Goal: Obtain resource: Download file/media

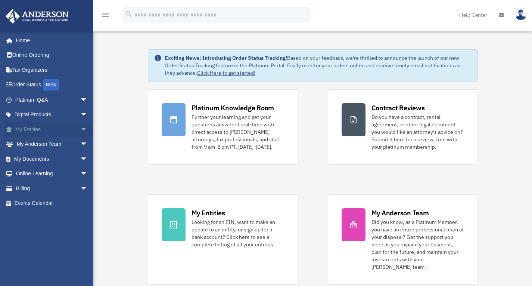
click at [80, 128] on span "arrow_drop_down" at bounding box center [87, 129] width 15 height 15
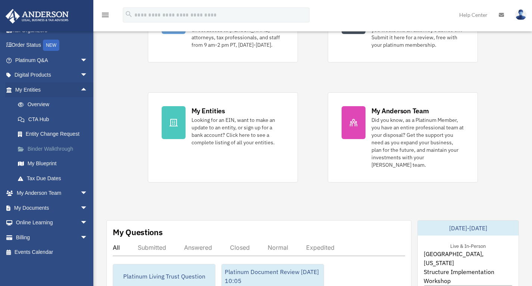
scroll to position [112, 0]
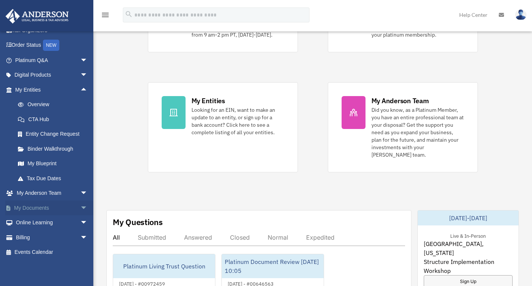
click at [80, 206] on span "arrow_drop_down" at bounding box center [87, 207] width 15 height 15
click at [24, 220] on span at bounding box center [24, 222] width 5 height 5
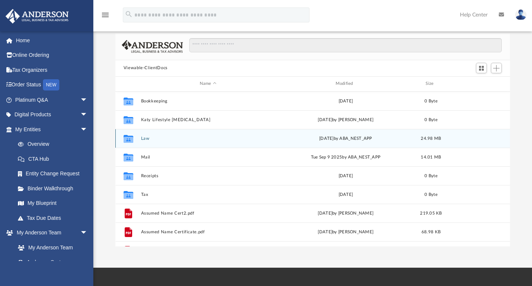
click at [156, 138] on button "Law" at bounding box center [208, 137] width 134 height 5
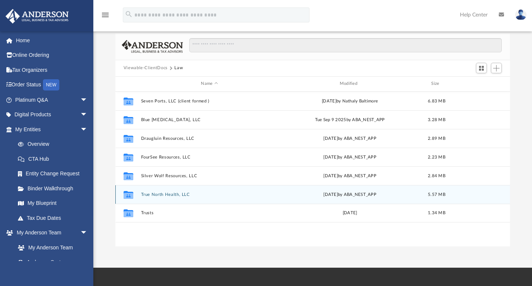
click at [180, 194] on button "True North Health, LLC" at bounding box center [209, 193] width 137 height 5
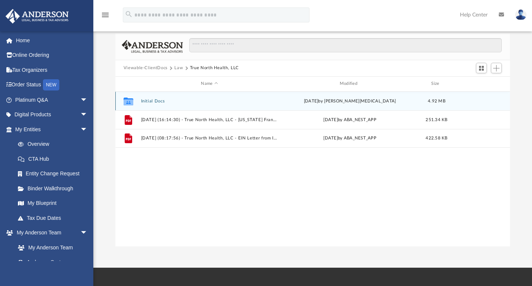
click at [157, 99] on button "Initial Docs" at bounding box center [209, 100] width 137 height 5
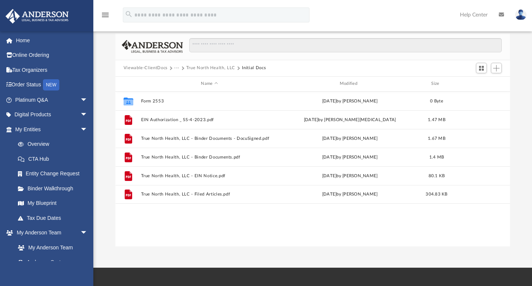
click at [221, 68] on button "True North Health, LLC" at bounding box center [210, 68] width 49 height 7
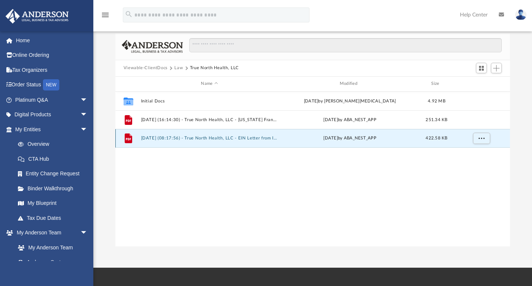
click at [158, 138] on button "[DATE] (08:17:56) - True North Health, LLC - EIN Letter from IRS.pdf" at bounding box center [209, 137] width 137 height 5
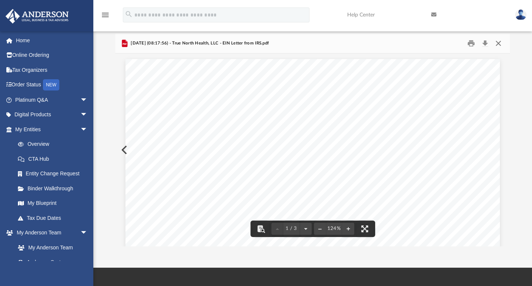
click at [500, 44] on button "Close" at bounding box center [498, 43] width 13 height 12
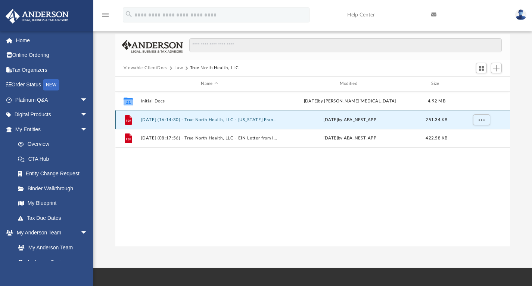
click at [212, 120] on button "[DATE] (16:14:30) - True North Health, LLC - [US_STATE] Franchise from [US_STAT…" at bounding box center [209, 119] width 137 height 5
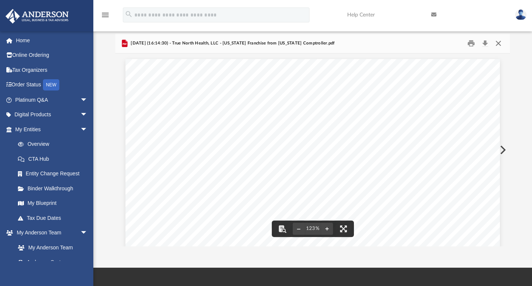
click at [499, 43] on button "Close" at bounding box center [498, 43] width 13 height 12
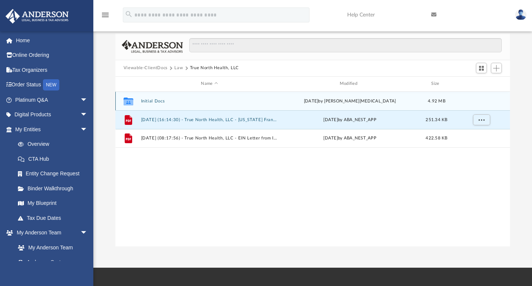
click at [155, 99] on button "Initial Docs" at bounding box center [209, 100] width 137 height 5
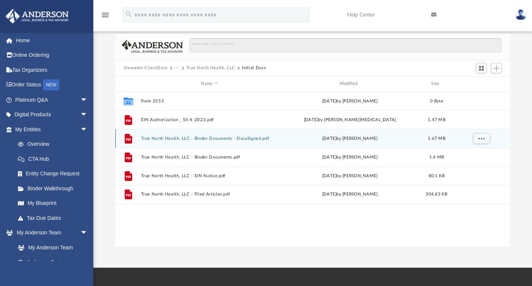
click at [203, 138] on button "True North Health, LLC - Binder Documents - DocuSigned.pdf" at bounding box center [209, 137] width 137 height 5
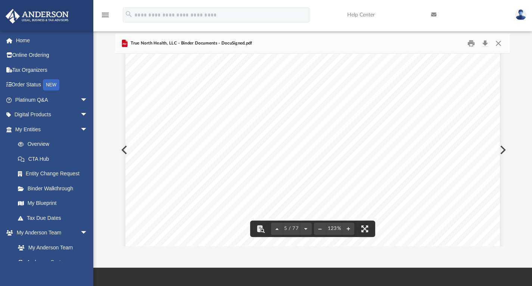
scroll to position [2127, 0]
click at [486, 42] on button "Download" at bounding box center [484, 43] width 13 height 12
